Goal: Transaction & Acquisition: Purchase product/service

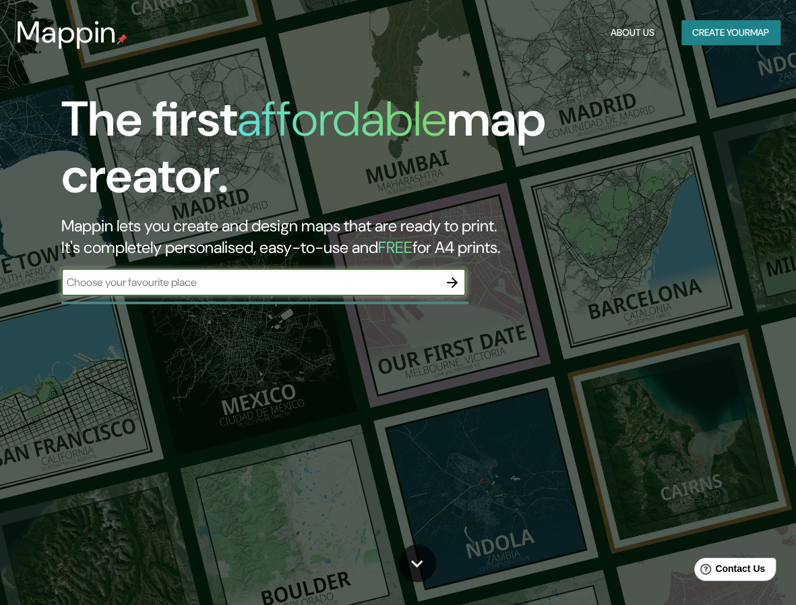
click at [283, 285] on input "text" at bounding box center [250, 282] width 378 height 16
type input "[GEOGRAPHIC_DATA]"
click at [452, 289] on icon "button" at bounding box center [452, 282] width 16 height 16
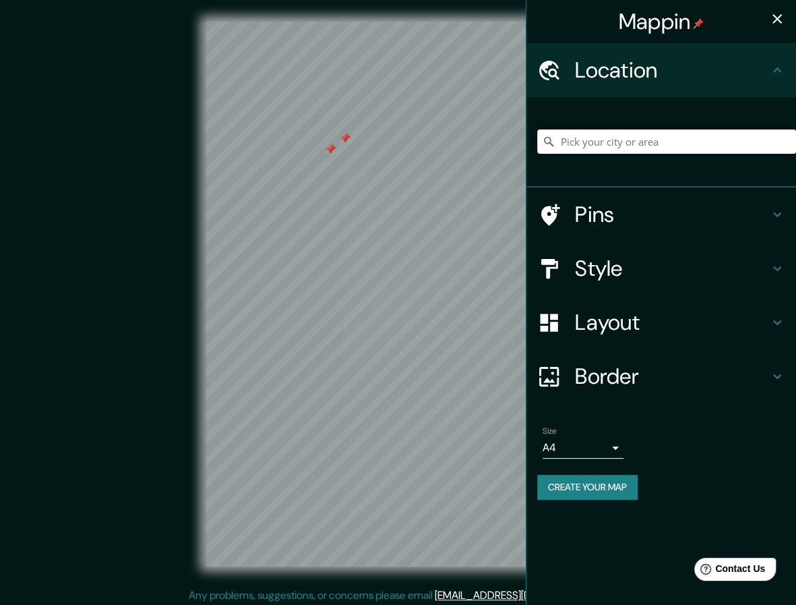
click at [325, 22] on div at bounding box center [398, 22] width 385 height 0
click at [330, 153] on div at bounding box center [330, 149] width 11 height 11
click at [349, 136] on div at bounding box center [350, 134] width 11 height 11
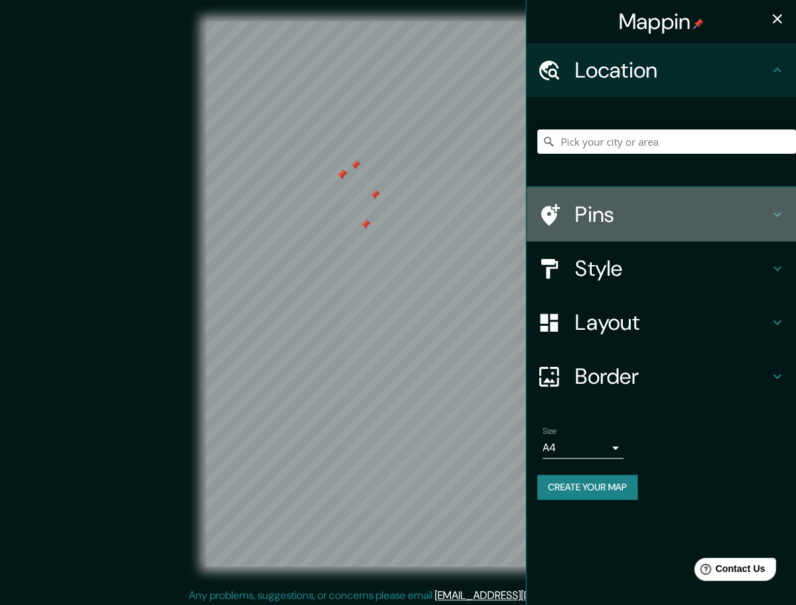
click at [620, 221] on h4 "Pins" at bounding box center [672, 214] width 194 height 27
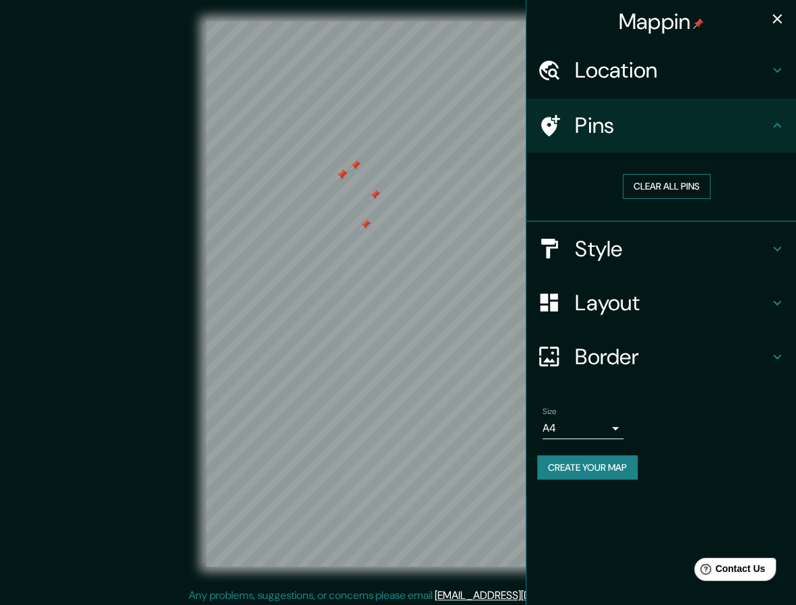
click at [676, 185] on button "Clear all pins" at bounding box center [667, 186] width 88 height 25
click at [664, 181] on button "Clear all pins" at bounding box center [667, 186] width 88 height 25
click at [670, 78] on h4 "Location" at bounding box center [672, 70] width 194 height 27
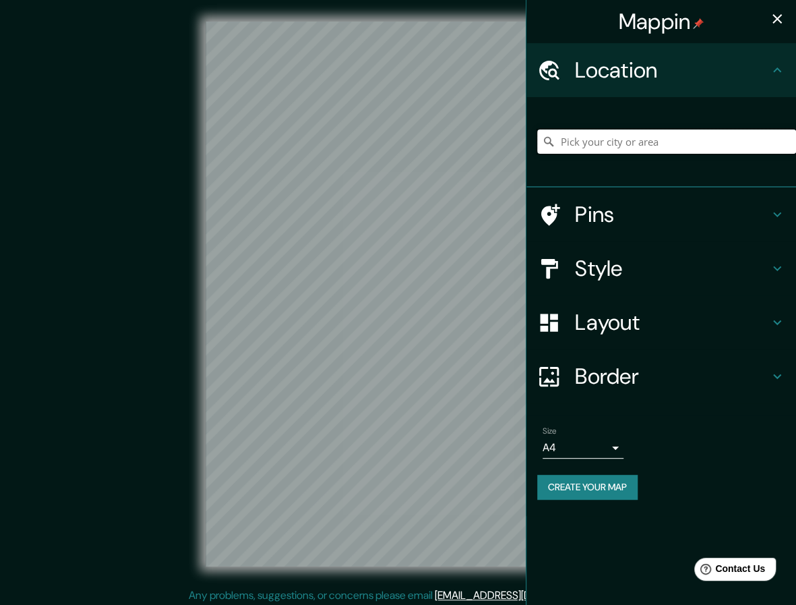
click at [611, 136] on input "Pick your city or area" at bounding box center [666, 141] width 259 height 24
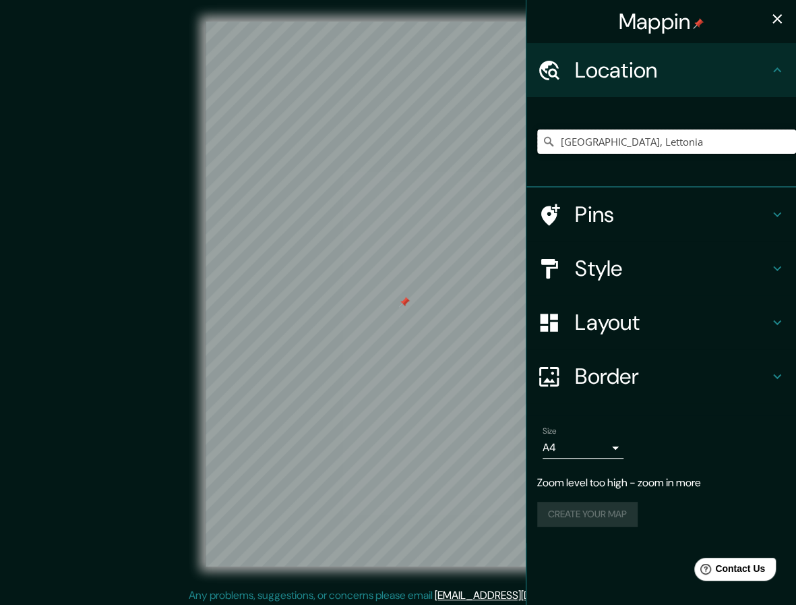
click at [620, 138] on input "[GEOGRAPHIC_DATA], Lettonia" at bounding box center [666, 141] width 259 height 24
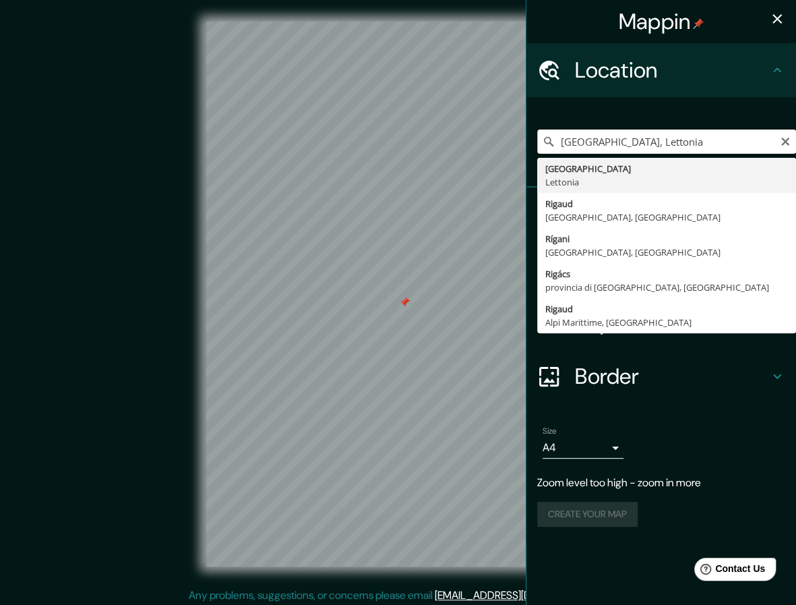
click at [620, 138] on input "[GEOGRAPHIC_DATA], Lettonia" at bounding box center [666, 141] width 259 height 24
paste input "Ventspils"
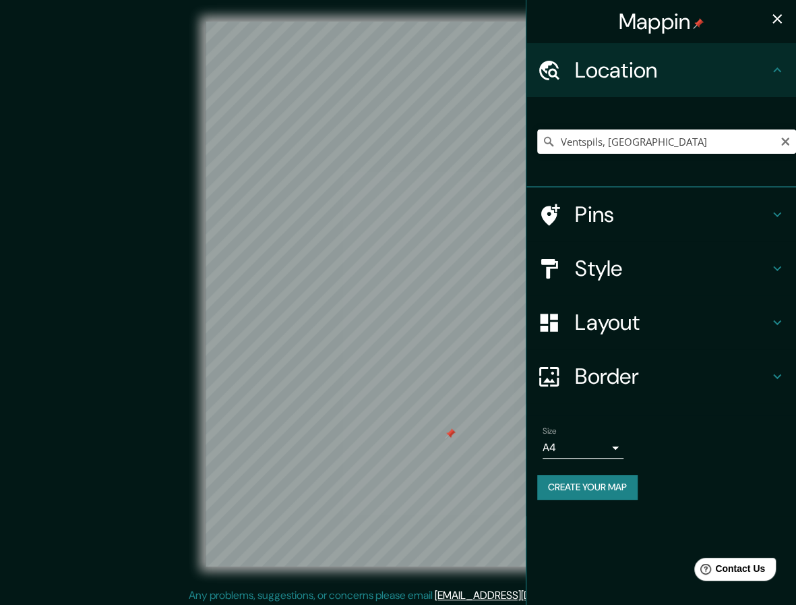
click at [631, 125] on div "Ventspils, [GEOGRAPHIC_DATA]" at bounding box center [666, 141] width 259 height 67
click at [625, 138] on input "Ventspils, [GEOGRAPHIC_DATA]" at bounding box center [666, 141] width 259 height 24
paste input "almieras"
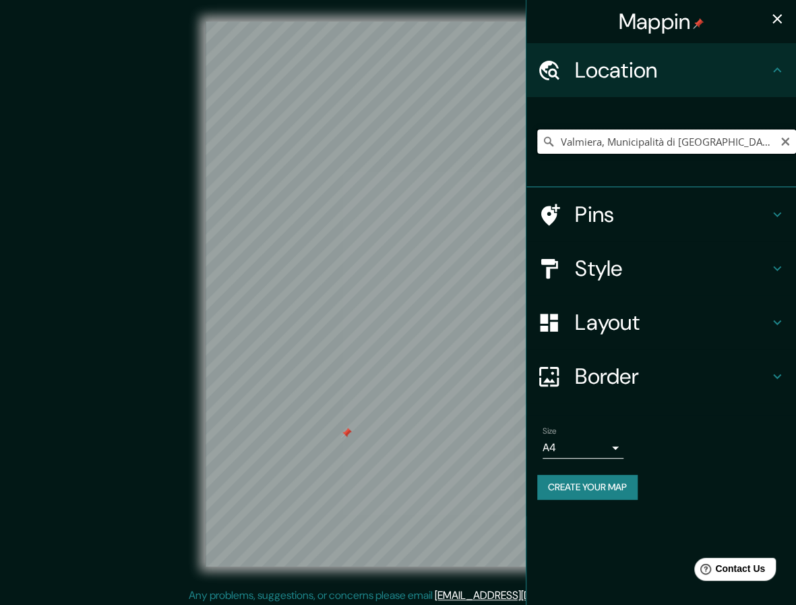
click at [581, 144] on input "Valmiera, Municipalità di [GEOGRAPHIC_DATA], [GEOGRAPHIC_DATA]" at bounding box center [666, 141] width 259 height 24
paste input "kas"
click at [581, 141] on input "Valka, [GEOGRAPHIC_DATA], [GEOGRAPHIC_DATA]" at bounding box center [666, 141] width 259 height 24
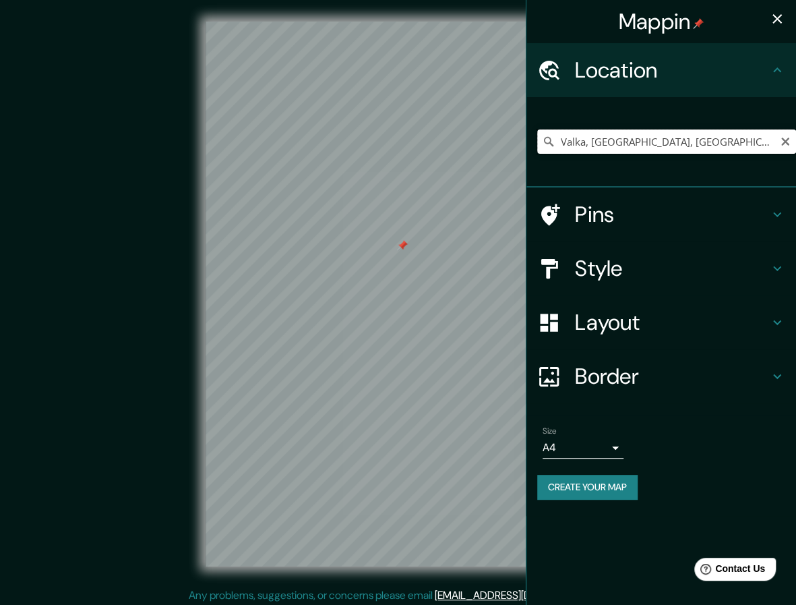
click at [581, 141] on input "Valka, [GEOGRAPHIC_DATA], [GEOGRAPHIC_DATA]" at bounding box center [666, 141] width 259 height 24
paste input "Tukum"
click at [599, 123] on div "Tukums, [GEOGRAPHIC_DATA], [GEOGRAPHIC_DATA]" at bounding box center [666, 141] width 259 height 67
click at [599, 134] on input "Tukums, [GEOGRAPHIC_DATA], [GEOGRAPHIC_DATA]" at bounding box center [666, 141] width 259 height 24
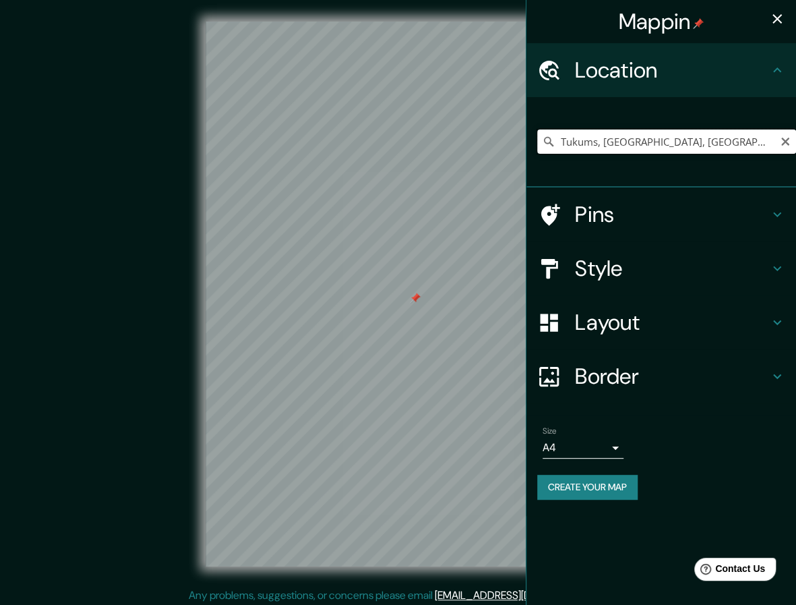
click at [599, 134] on input "Tukums, [GEOGRAPHIC_DATA], [GEOGRAPHIC_DATA]" at bounding box center [666, 141] width 259 height 24
paste input "alsu"
click at [562, 152] on input "Talsi, Lettonia" at bounding box center [666, 141] width 259 height 24
click at [564, 145] on input "Talsi, Lettonia" at bounding box center [666, 141] width 259 height 24
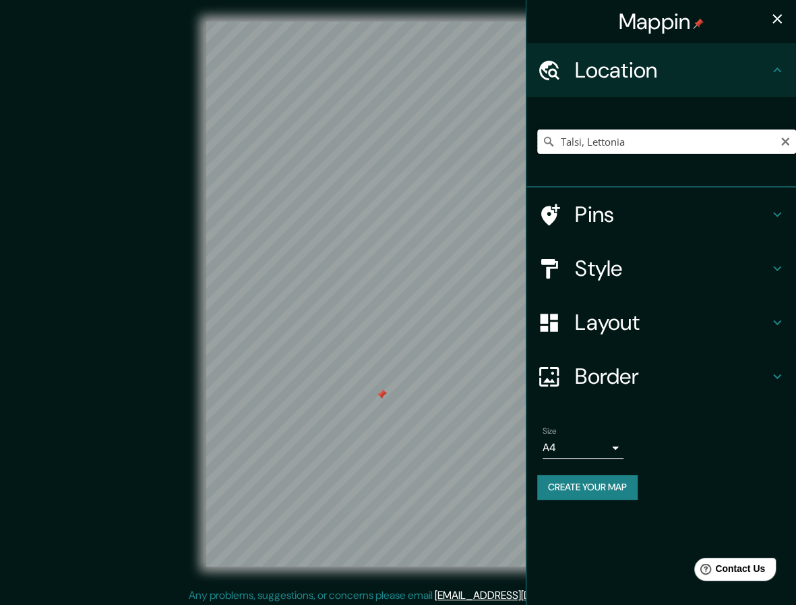
click at [564, 145] on input "Talsi, Lettonia" at bounding box center [666, 141] width 259 height 24
paste input "[GEOGRAPHIC_DATA]"
click at [564, 142] on input "Rēzekne, Lettonia" at bounding box center [666, 141] width 259 height 24
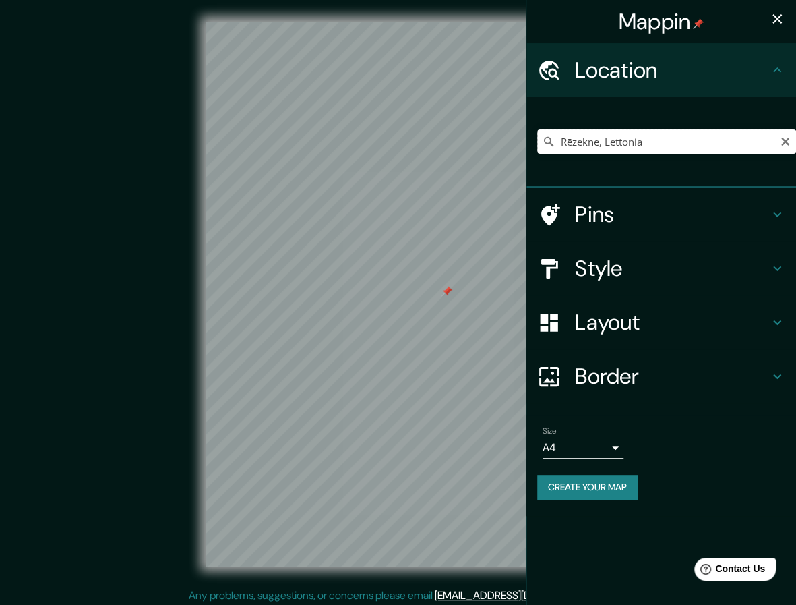
click at [564, 142] on input "Rēzekne, Lettonia" at bounding box center [666, 141] width 259 height 24
paste input "Madonas"
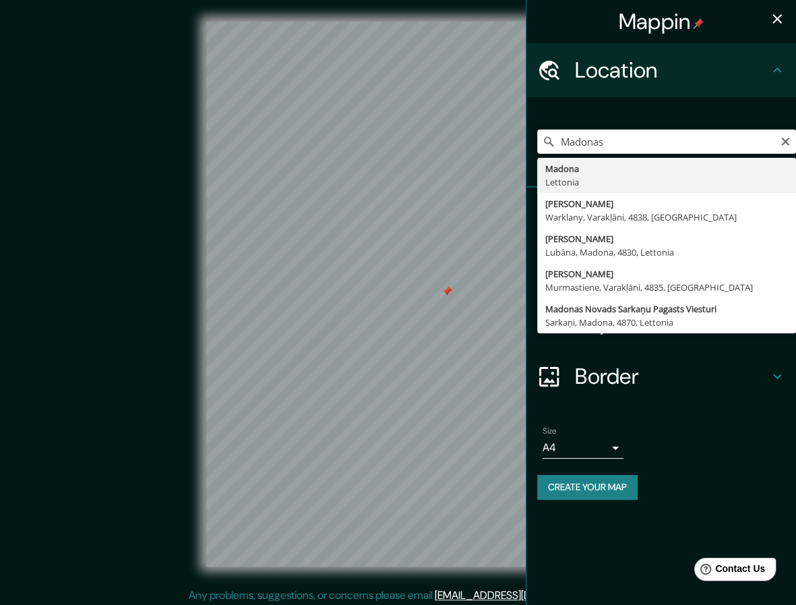
click at [584, 157] on div "[PERSON_NAME] Lettonia Madonas Iela Warklany, [GEOGRAPHIC_DATA], 4838, Lettonia…" at bounding box center [666, 141] width 259 height 67
drag, startPoint x: 587, startPoint y: 145, endPoint x: 585, endPoint y: 165, distance: 19.6
click at [587, 146] on input "Madonas" at bounding box center [666, 141] width 259 height 24
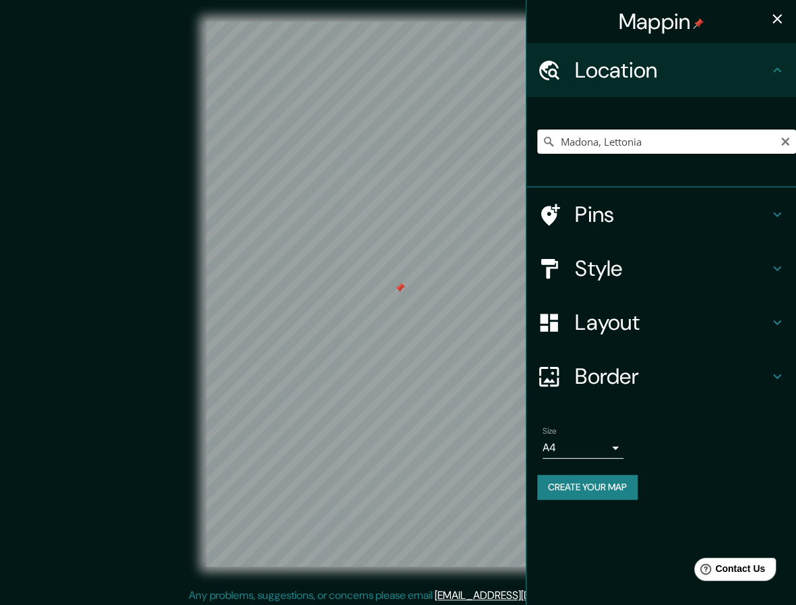
click at [590, 148] on input "Madona, Lettonia" at bounding box center [666, 141] width 259 height 24
click at [590, 147] on input "Madona, Lettonia" at bounding box center [666, 141] width 259 height 24
paste input "Ludzas"
click at [560, 140] on input "Ludza, Lettonia" at bounding box center [666, 141] width 259 height 24
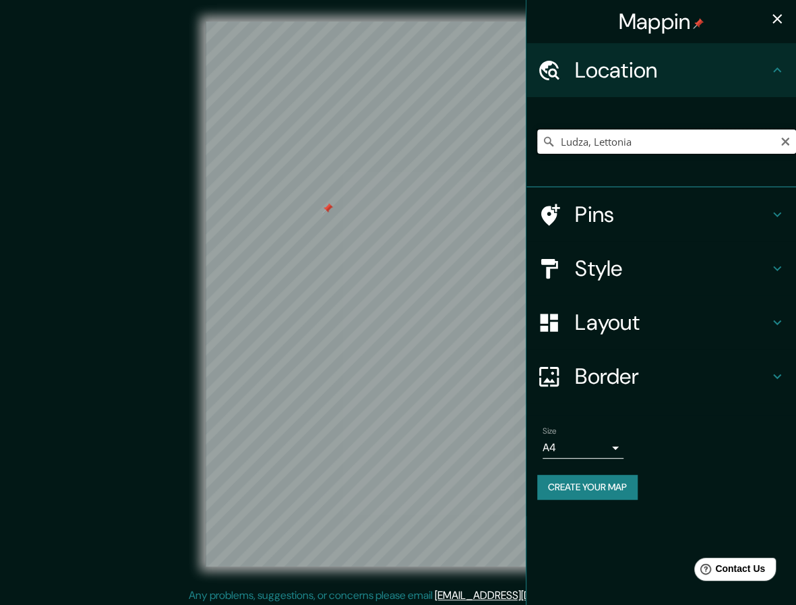
click at [560, 139] on input "Ludza, Lettonia" at bounding box center [666, 141] width 259 height 24
paste input "Liepājas"
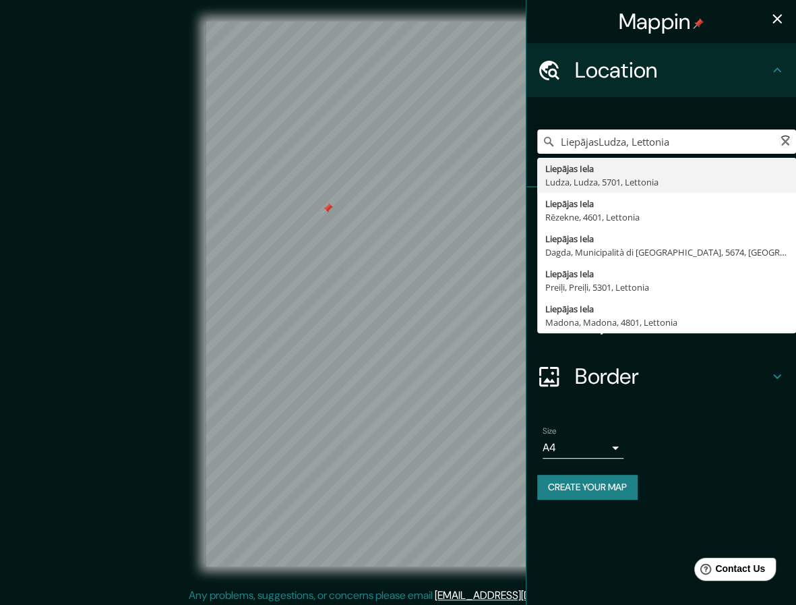
click at [579, 139] on input "LiepājasLudza, Lettonia" at bounding box center [666, 141] width 259 height 24
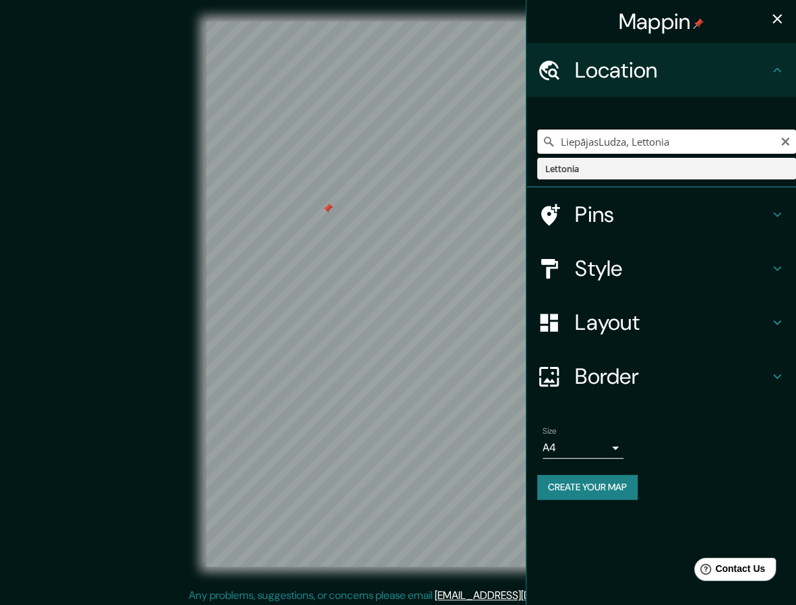
click at [579, 139] on input "LiepājasLudza, Lettonia" at bounding box center [666, 141] width 259 height 24
paste input "Pick your city or area"
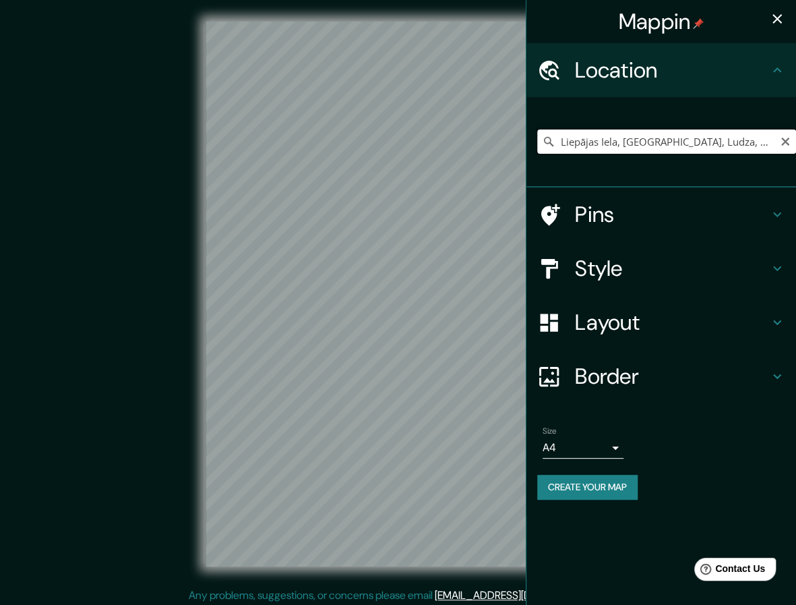
click at [663, 148] on input "Liepājas Iela, [GEOGRAPHIC_DATA], Ludza, 5701, Lettonia" at bounding box center [666, 141] width 259 height 24
click at [662, 148] on input "Liepājas Iela, [GEOGRAPHIC_DATA], Ludza, 5701, Lettonia" at bounding box center [666, 141] width 259 height 24
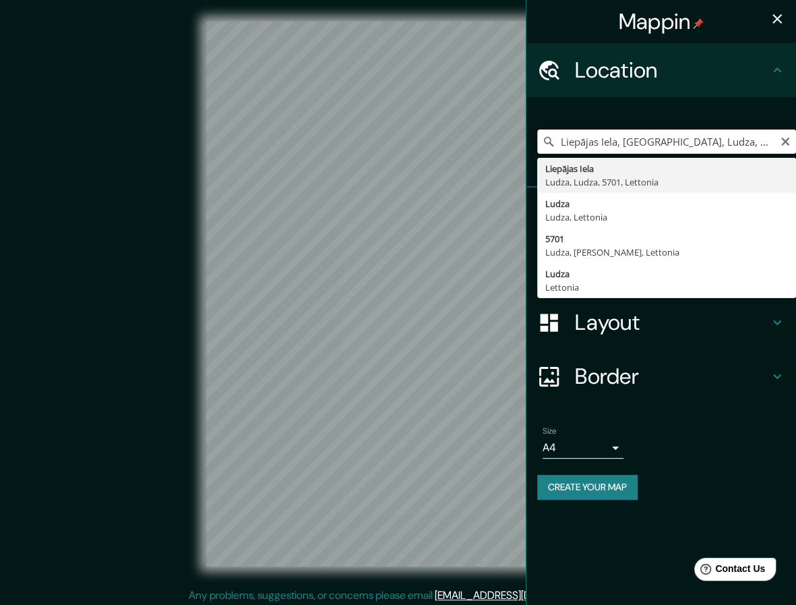
paste input "Pick your city or area"
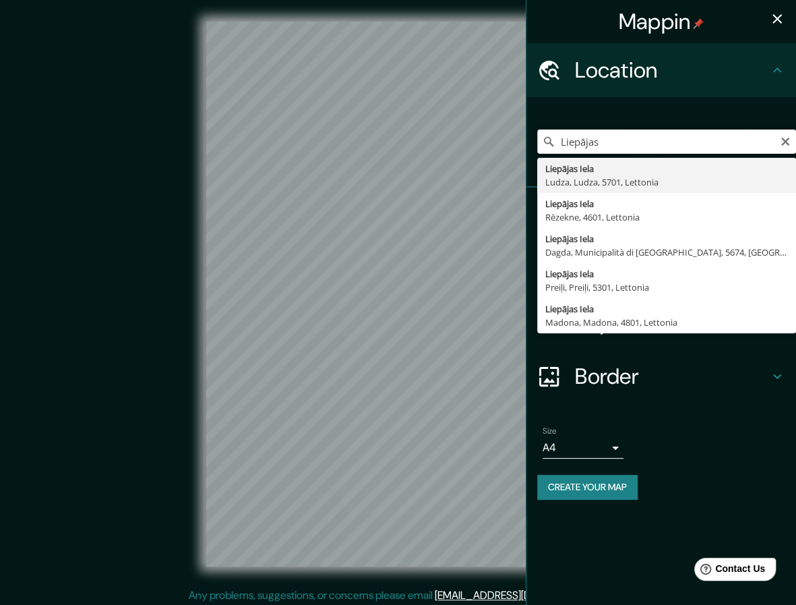
click at [634, 148] on input "Liepājas" at bounding box center [666, 141] width 259 height 24
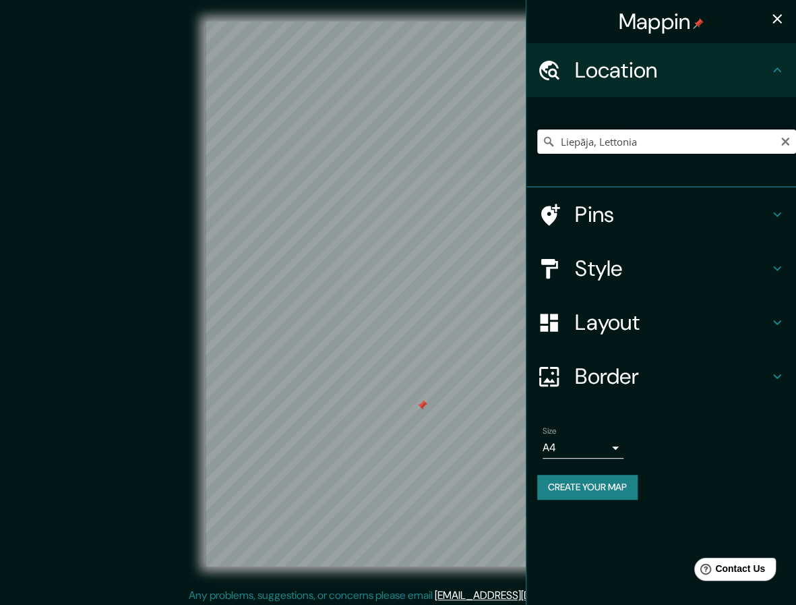
click at [606, 148] on input "Liepāja, Lettonia" at bounding box center [666, 141] width 259 height 24
paste input "Kuldīgas"
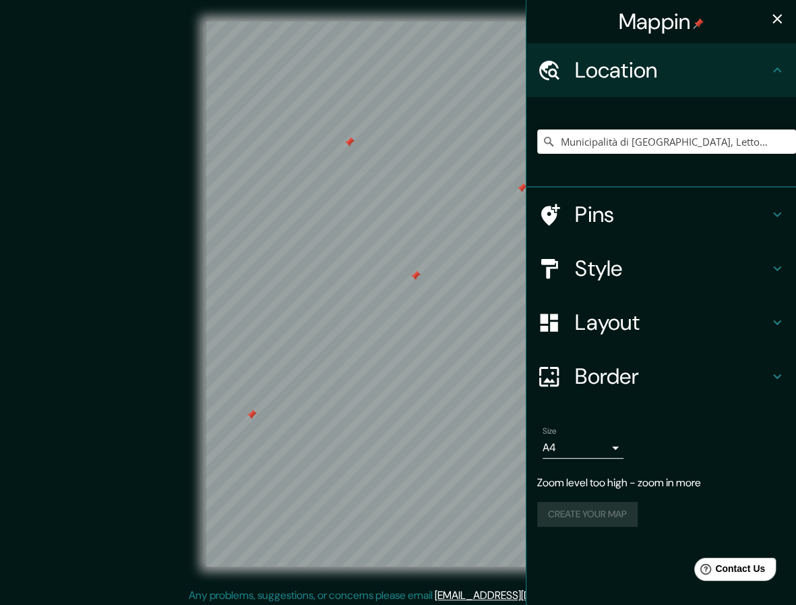
click at [629, 157] on div "Municipalità di [GEOGRAPHIC_DATA], Lettonia" at bounding box center [666, 141] width 259 height 67
click at [631, 146] on input "Municipalità di [GEOGRAPHIC_DATA], Lettonia" at bounding box center [666, 141] width 259 height 24
paste input "Jelgavas"
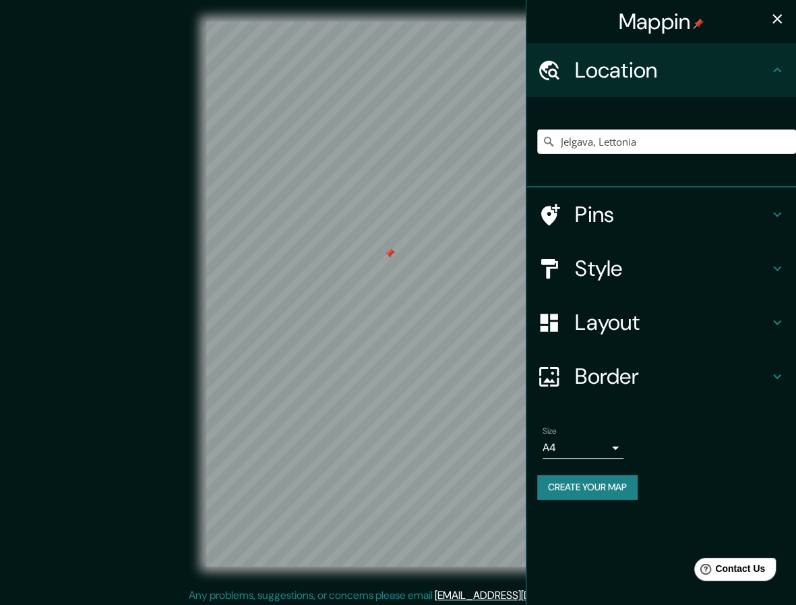
click at [616, 150] on input "Jelgava, Lettonia" at bounding box center [666, 141] width 259 height 24
paste input "ēkabpils"
click at [569, 149] on input "Jēkabpils, [GEOGRAPHIC_DATA], [GEOGRAPHIC_DATA]" at bounding box center [666, 141] width 259 height 24
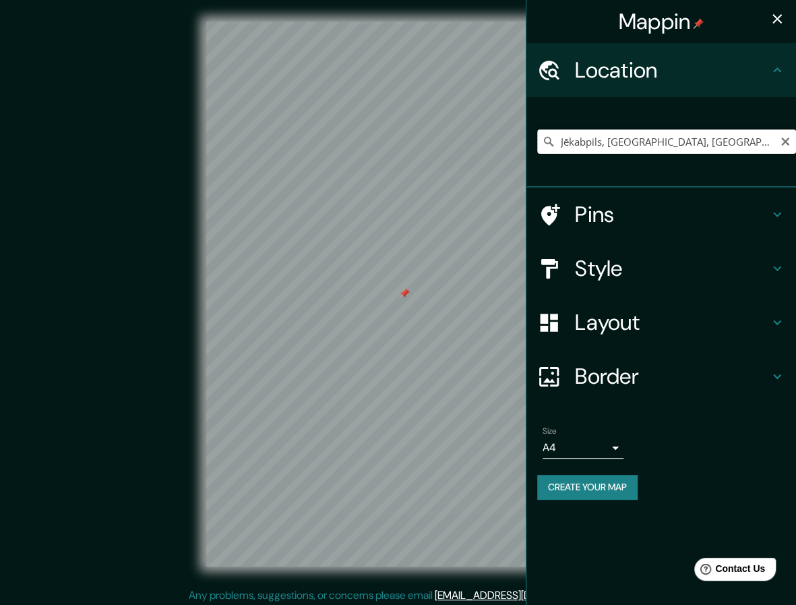
click at [569, 148] on input "Jēkabpils, [GEOGRAPHIC_DATA], [GEOGRAPHIC_DATA]" at bounding box center [666, 141] width 259 height 24
paste input "aunlatgales"
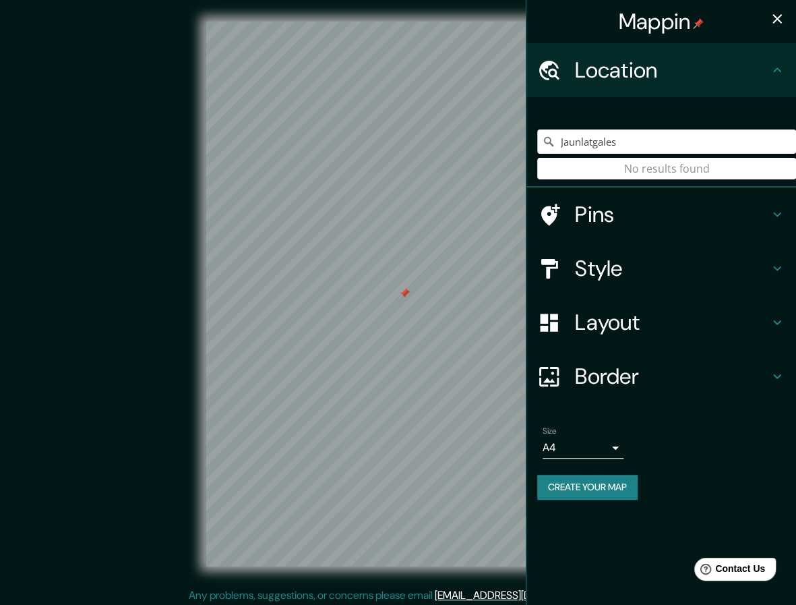
click at [624, 143] on input "Jaunlatgales" at bounding box center [666, 141] width 259 height 24
paste input "Pick your city or area"
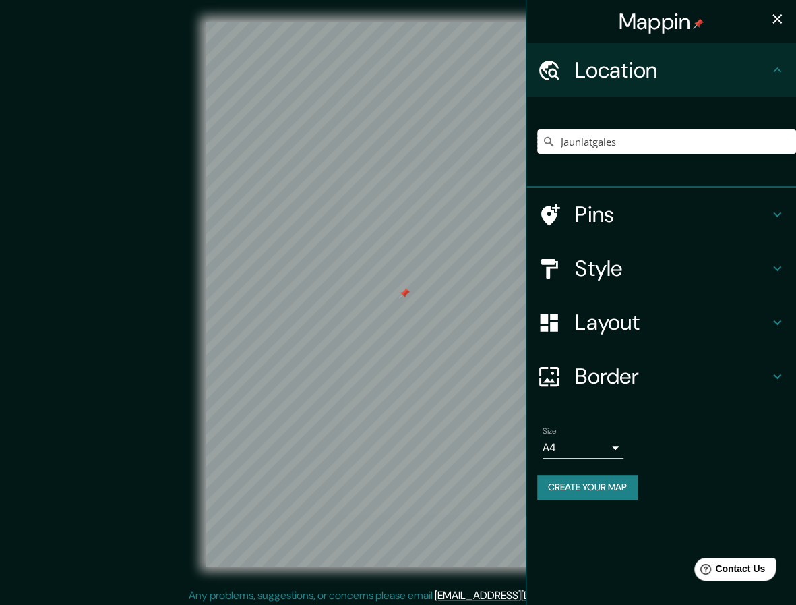
click at [628, 145] on input "Jaunlatgales" at bounding box center [666, 141] width 259 height 24
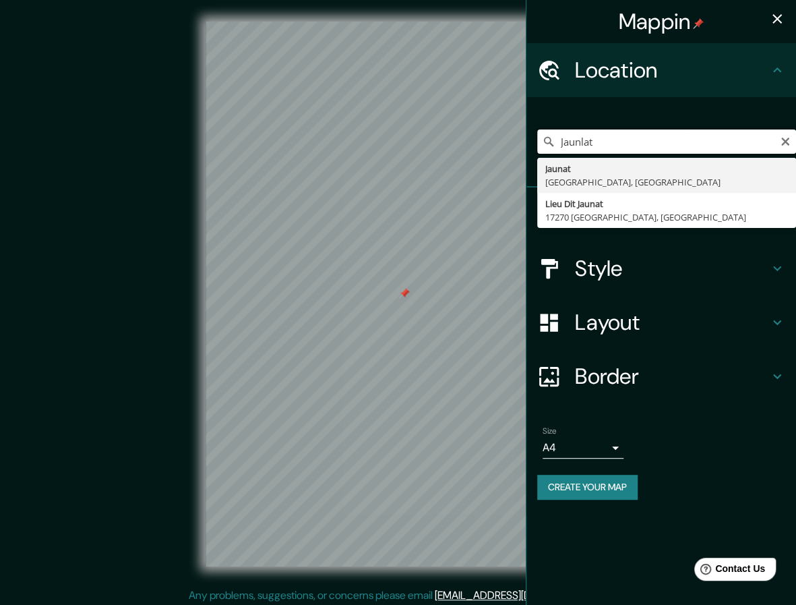
click at [380, 128] on div "Mappin Location [GEOGRAPHIC_DATA] [GEOGRAPHIC_DATA] [GEOGRAPHIC_DATA], [GEOGRAP…" at bounding box center [398, 304] width 796 height 609
paste input "gales"
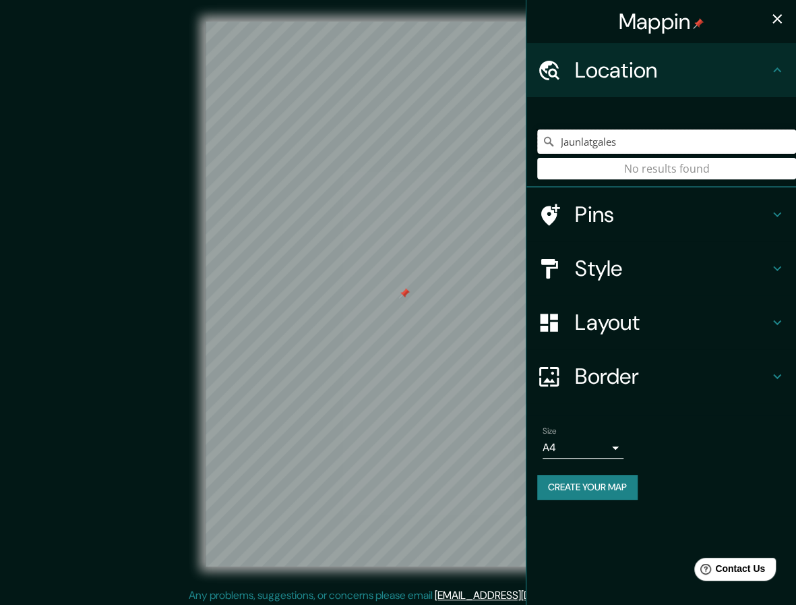
click at [473, 138] on div "Mappin Location [GEOGRAPHIC_DATA] No results found Pins Style Layout Border Cho…" at bounding box center [398, 304] width 796 height 609
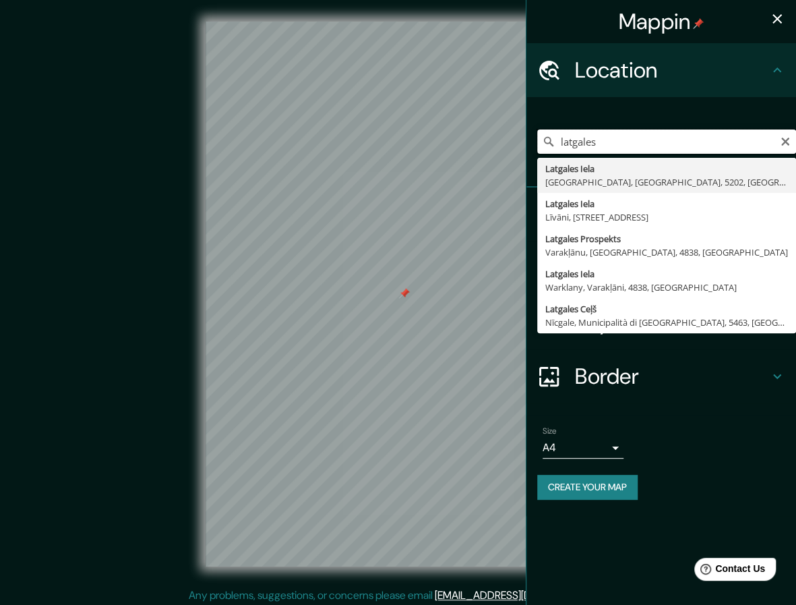
click at [438, 135] on div "Mappin Location [GEOGRAPHIC_DATA] [GEOGRAPHIC_DATA] [GEOGRAPHIC_DATA] [GEOGRAPH…" at bounding box center [398, 304] width 796 height 609
paste input "Latgala"
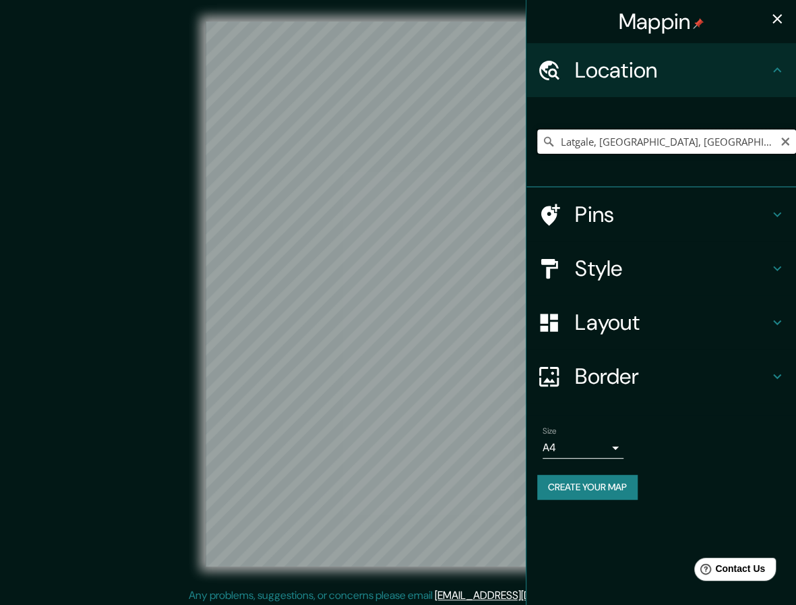
click at [607, 138] on input "Latgale, [GEOGRAPHIC_DATA], [GEOGRAPHIC_DATA], 4650, [GEOGRAPHIC_DATA]" at bounding box center [666, 141] width 259 height 24
paste input "Pick your city or area"
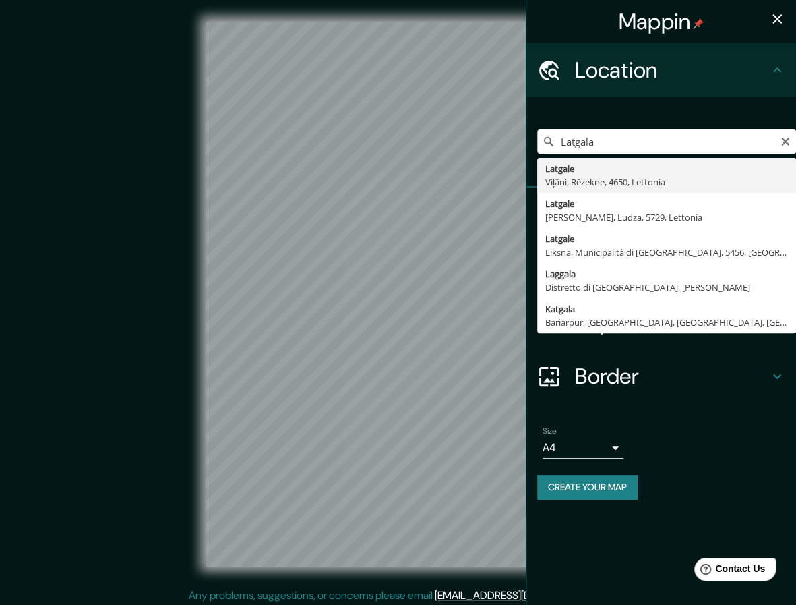
click at [612, 139] on input "Latgala" at bounding box center [666, 141] width 259 height 24
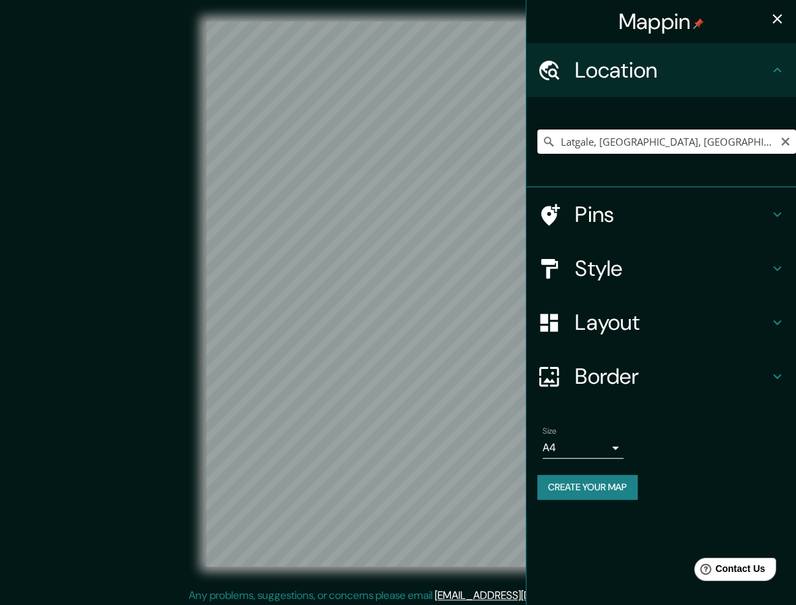
click at [607, 141] on input "Latgale, [GEOGRAPHIC_DATA], [GEOGRAPHIC_DATA], 4650, [GEOGRAPHIC_DATA]" at bounding box center [666, 141] width 259 height 24
drag, startPoint x: 607, startPoint y: 141, endPoint x: 806, endPoint y: 167, distance: 201.2
click at [796, 167] on html "Mappin Location [GEOGRAPHIC_DATA], [GEOGRAPHIC_DATA], [GEOGRAPHIC_DATA], 4650, …" at bounding box center [398, 302] width 796 height 605
click at [638, 137] on input "Latgale, Nirza, Ludza, 5729, [GEOGRAPHIC_DATA]" at bounding box center [666, 141] width 259 height 24
click at [638, 136] on input "Latgale, Nirza, Ludza, 5729, [GEOGRAPHIC_DATA]" at bounding box center [666, 141] width 259 height 24
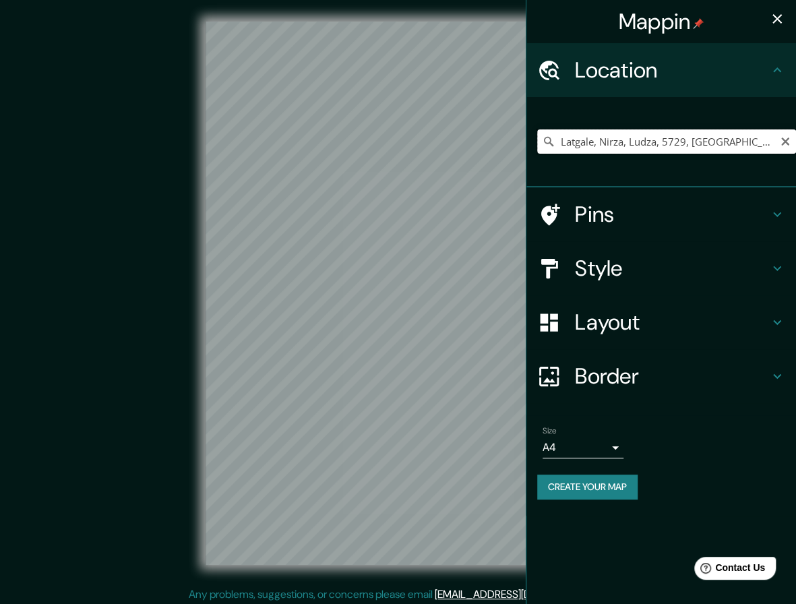
click at [638, 136] on input "Latgale, Nirza, Ludza, 5729, [GEOGRAPHIC_DATA]" at bounding box center [666, 141] width 259 height 24
paste input "Ilūkstes"
click at [659, 158] on div "Ilūkstes Kapu Ceļš, [GEOGRAPHIC_DATA], Municipalità di [GEOGRAPHIC_DATA], 5473,…" at bounding box center [666, 141] width 259 height 67
click at [659, 149] on input "Ilūkstes Kapu Ceļš, [GEOGRAPHIC_DATA], Municipalità di [GEOGRAPHIC_DATA], 5473,…" at bounding box center [666, 141] width 259 height 24
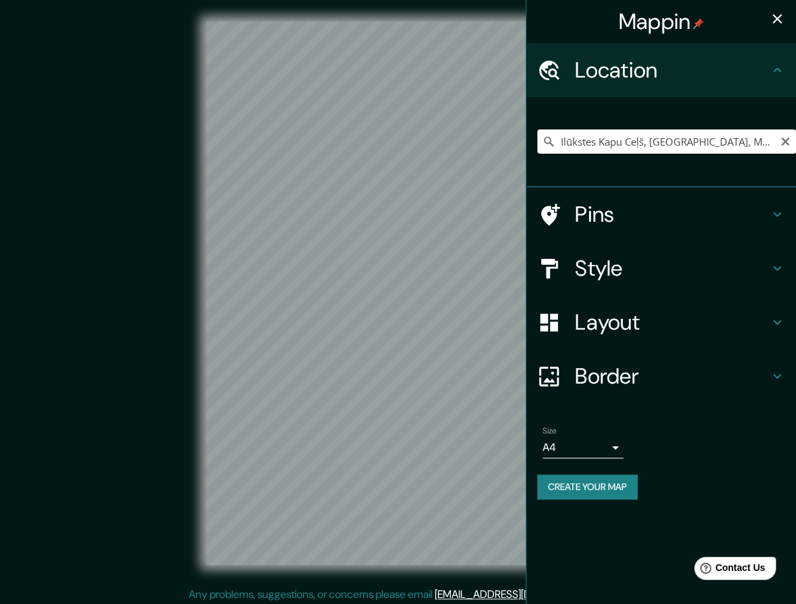
click at [659, 149] on input "Ilūkstes Kapu Ceļš, [GEOGRAPHIC_DATA], Municipalità di [GEOGRAPHIC_DATA], 5473,…" at bounding box center [666, 141] width 259 height 24
paste input "Pick your city or area"
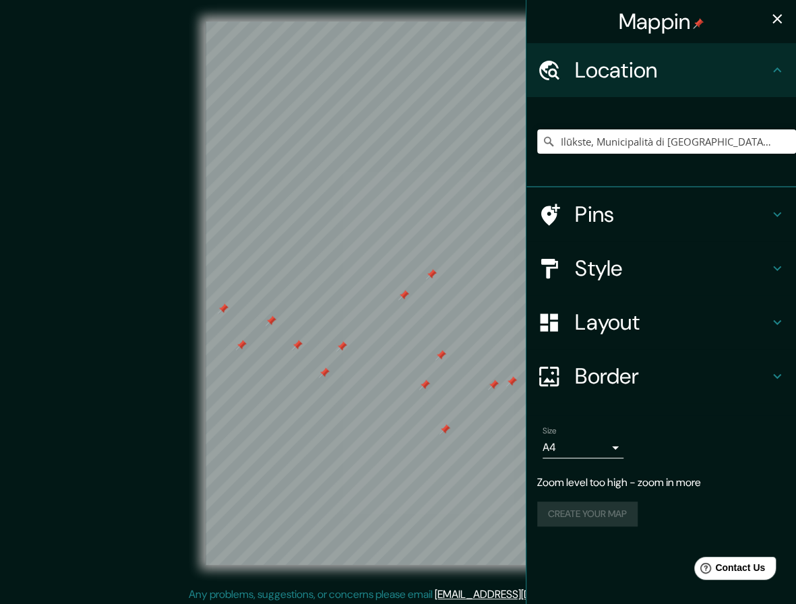
click at [643, 165] on div "Ilūkste, Municipalità di [GEOGRAPHIC_DATA], Lettonia Ilūkste Municipalità di [G…" at bounding box center [666, 141] width 259 height 67
click at [643, 144] on input "Ilūkste, Municipalità di [GEOGRAPHIC_DATA], [GEOGRAPHIC_DATA]" at bounding box center [666, 141] width 259 height 24
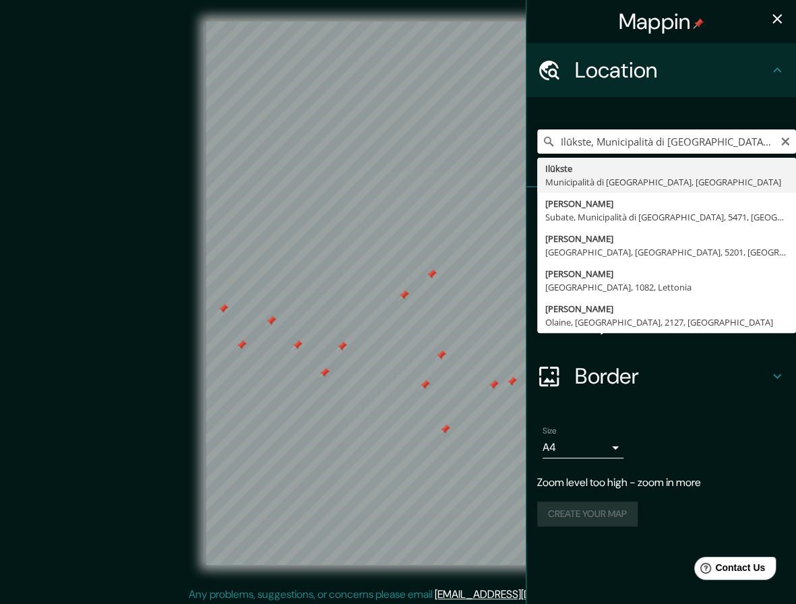
click at [643, 144] on input "Ilūkste, Municipalità di [GEOGRAPHIC_DATA], [GEOGRAPHIC_DATA]" at bounding box center [666, 141] width 259 height 24
paste input "Daugavpils"
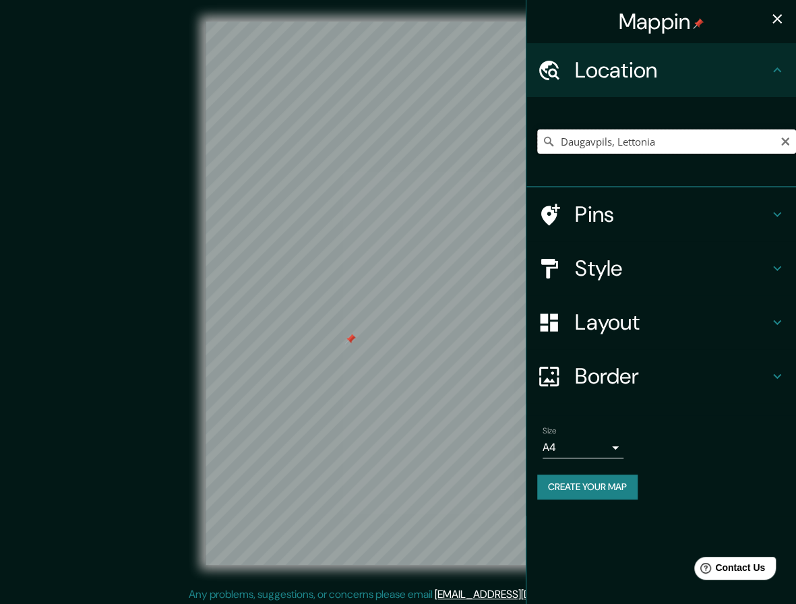
click at [646, 142] on input "Daugavpils, Lettonia" at bounding box center [666, 141] width 259 height 24
paste input "Cēsu"
click at [615, 146] on input "Municipalità di [GEOGRAPHIC_DATA], [GEOGRAPHIC_DATA]" at bounding box center [666, 141] width 259 height 24
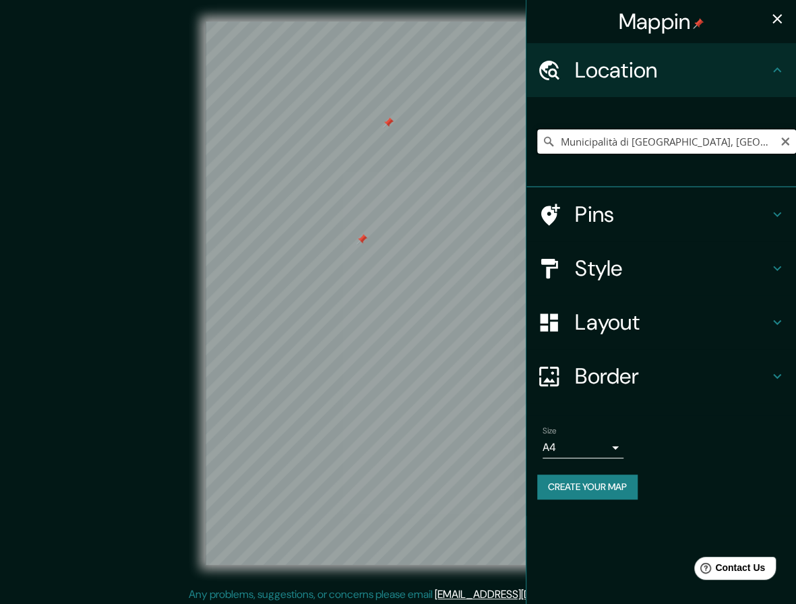
click at [616, 143] on input "Municipalità di [GEOGRAPHIC_DATA], [GEOGRAPHIC_DATA]" at bounding box center [666, 141] width 259 height 24
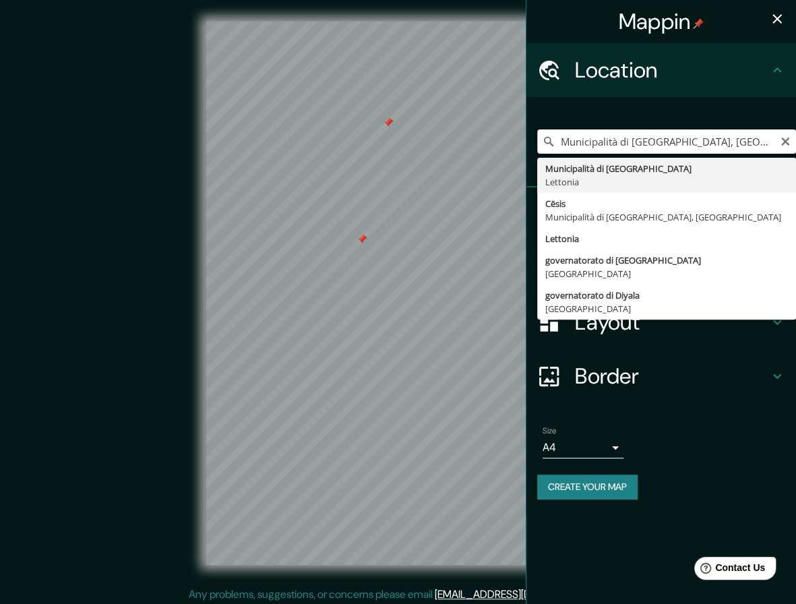
click at [616, 143] on input "Municipalità di [GEOGRAPHIC_DATA], [GEOGRAPHIC_DATA]" at bounding box center [666, 141] width 259 height 24
paste input "Bauskas"
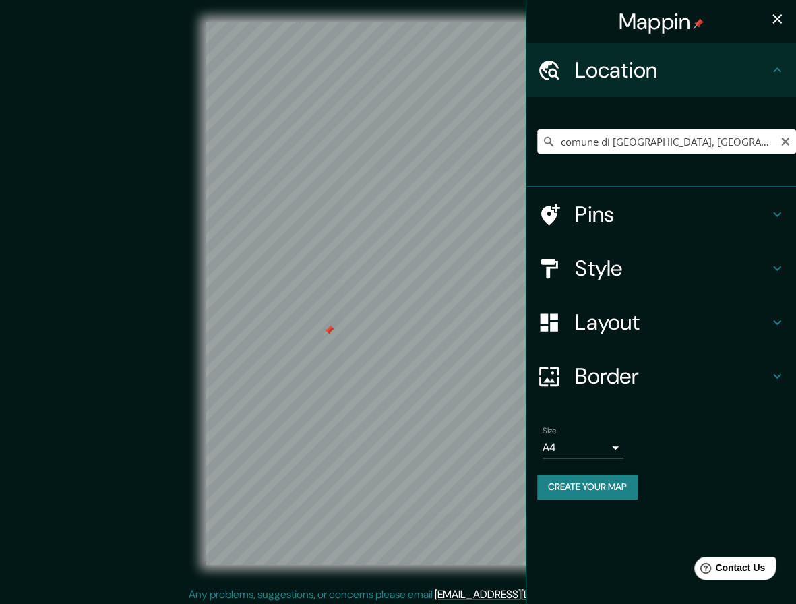
click at [652, 135] on input "comune di [GEOGRAPHIC_DATA], [GEOGRAPHIC_DATA]" at bounding box center [666, 141] width 259 height 24
paste input "Aizputes"
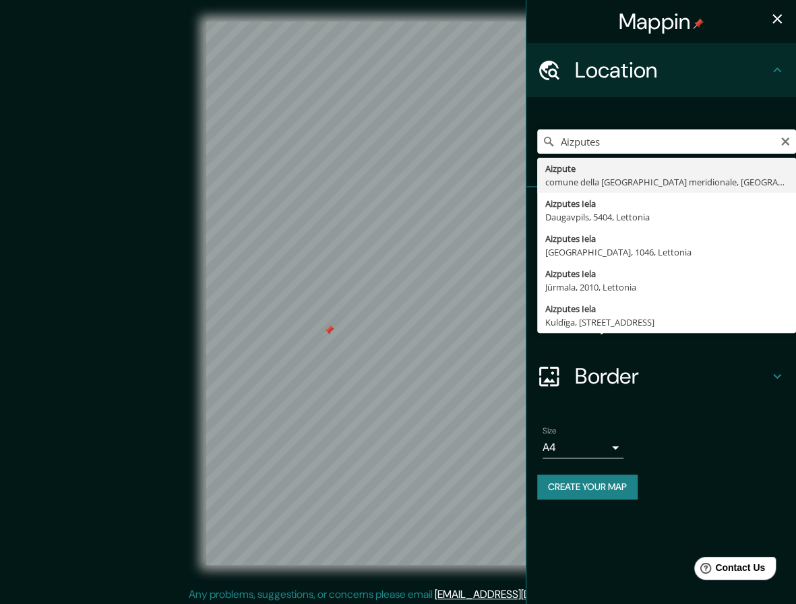
type input "Aizpute, comune della [GEOGRAPHIC_DATA] meridionale, [GEOGRAPHIC_DATA]"
